Goal: Find specific page/section: Find specific page/section

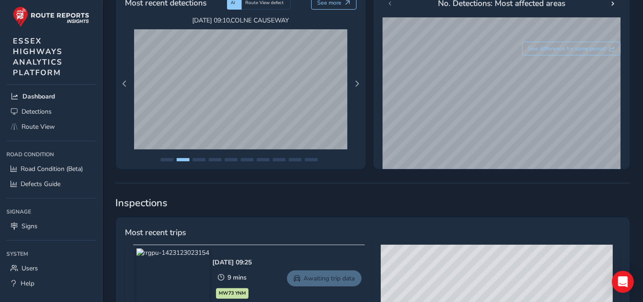
scroll to position [35, 0]
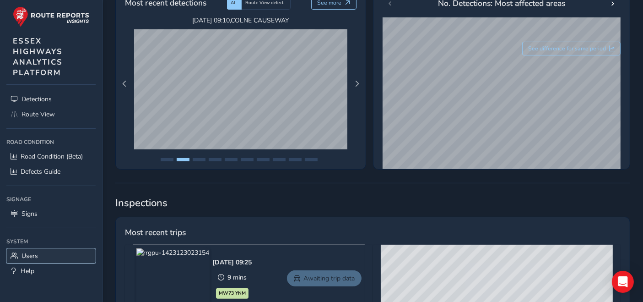
click at [28, 258] on span "Users" at bounding box center [30, 255] width 16 height 9
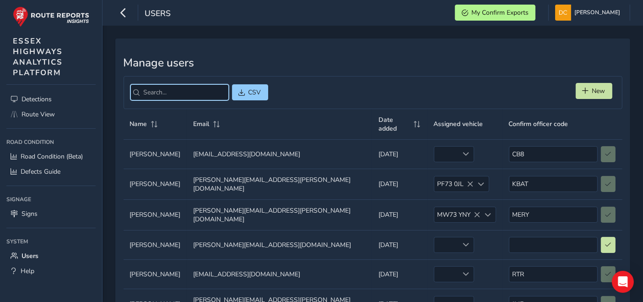
click at [195, 93] on input "search" at bounding box center [180, 92] width 98 height 16
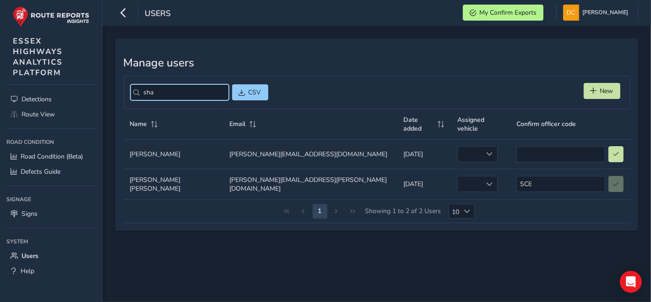
type input "sha"
click at [306, 233] on div "Manage users sha CSV New Name Email Date added Assigned vehicle Confirm officer…" at bounding box center [377, 164] width 549 height 276
click at [482, 147] on div at bounding box center [489, 154] width 15 height 15
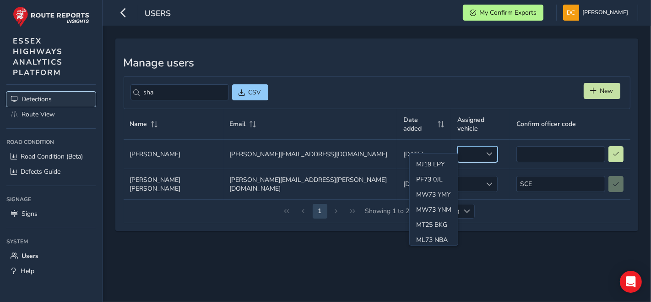
click at [37, 97] on span "Detections" at bounding box center [37, 99] width 30 height 9
